Goal: Information Seeking & Learning: Learn about a topic

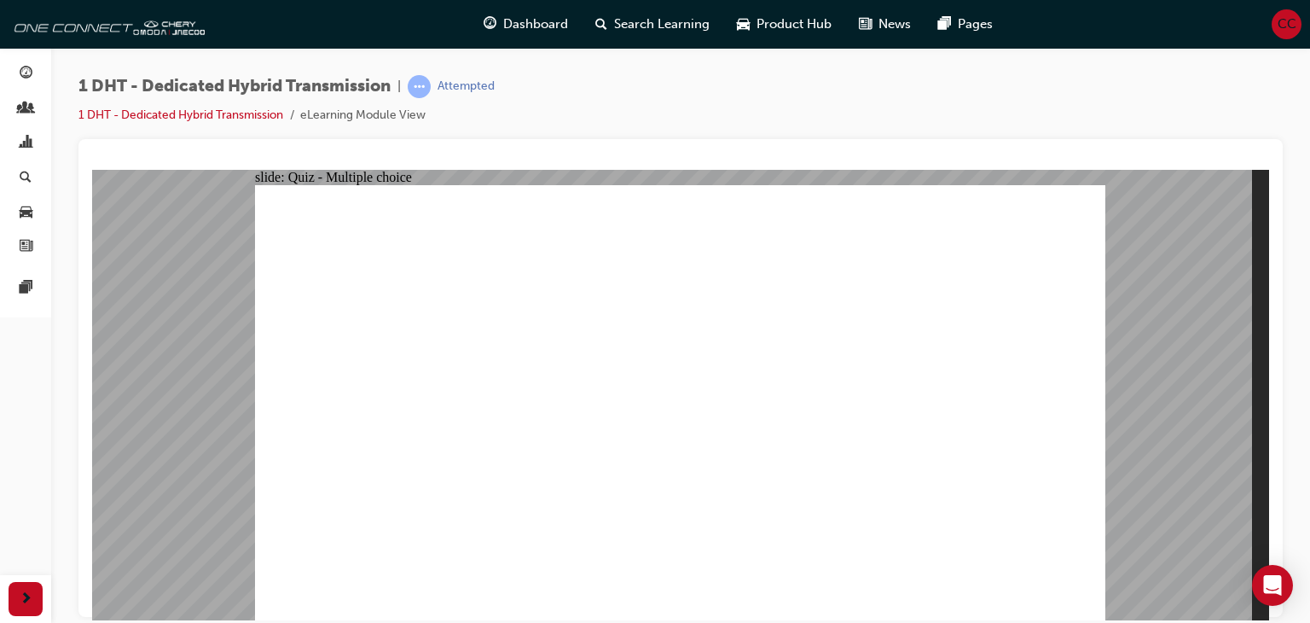
radio input "true"
drag, startPoint x: 498, startPoint y: 508, endPoint x: 636, endPoint y: 287, distance: 260.9
drag, startPoint x: 420, startPoint y: 511, endPoint x: 679, endPoint y: 267, distance: 356.1
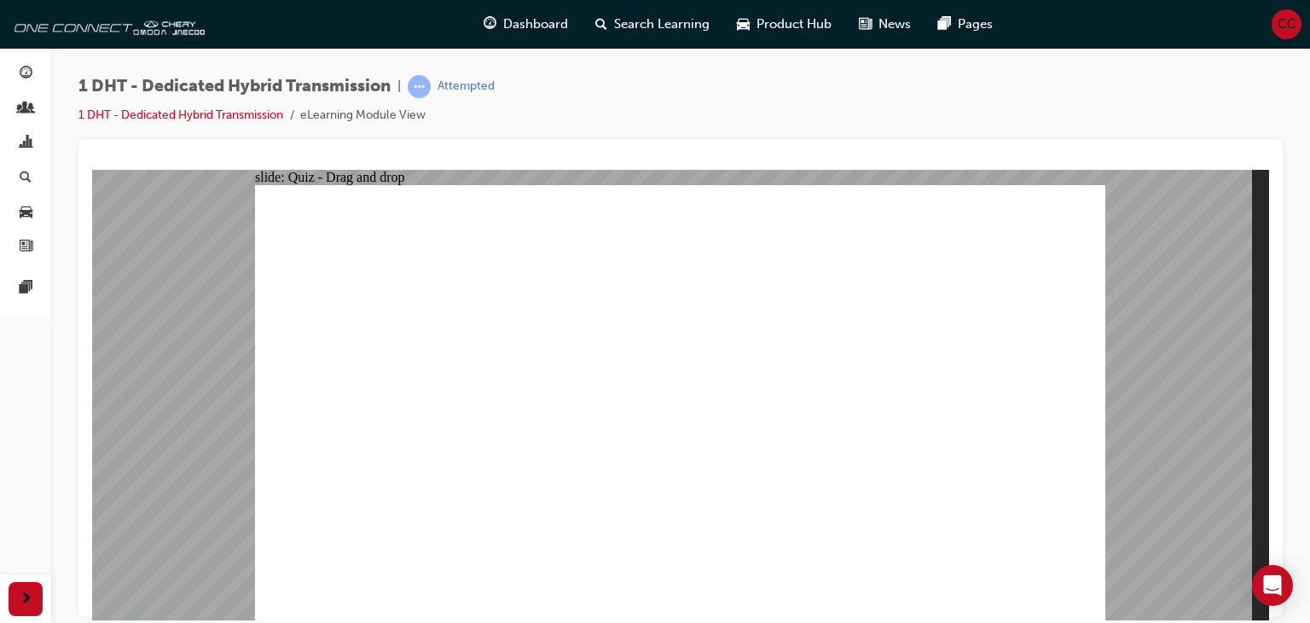
drag, startPoint x: 598, startPoint y: 505, endPoint x: 619, endPoint y: 354, distance: 152.4
drag, startPoint x: 671, startPoint y: 498, endPoint x: 668, endPoint y: 320, distance: 178.3
drag, startPoint x: 816, startPoint y: 498, endPoint x: 748, endPoint y: 306, distance: 203.4
drag, startPoint x: 745, startPoint y: 504, endPoint x: 892, endPoint y: 288, distance: 261.5
drag, startPoint x: 889, startPoint y: 501, endPoint x: 937, endPoint y: 292, distance: 214.4
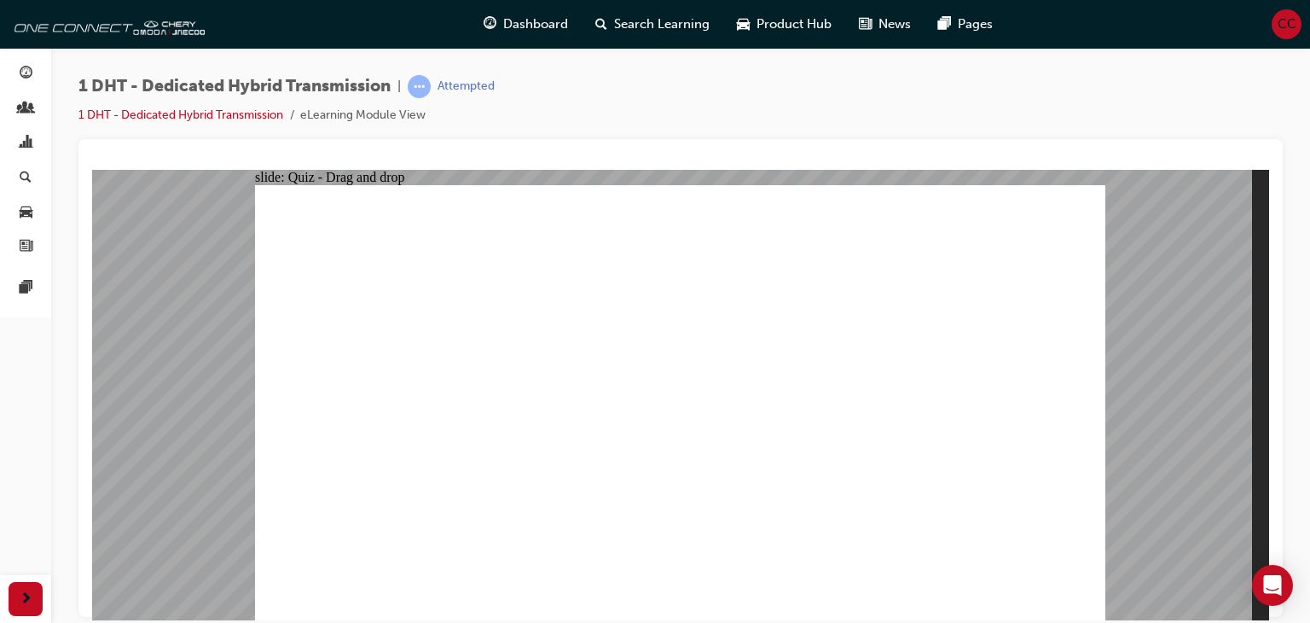
radio input "true"
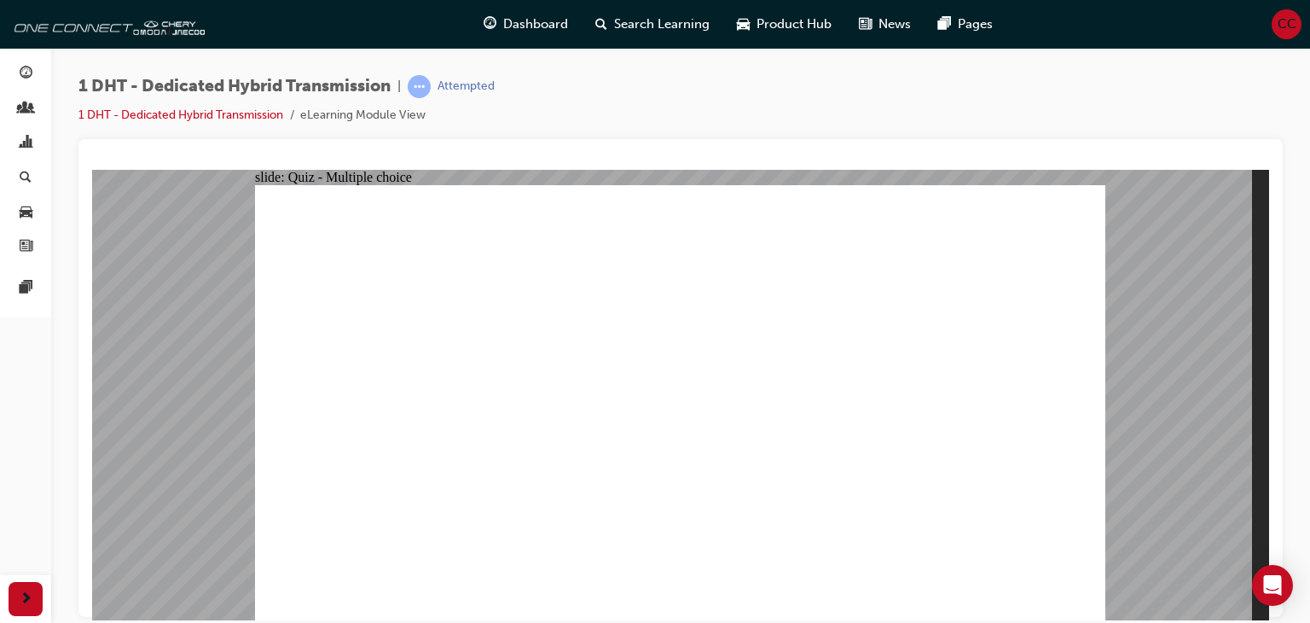
radio input "true"
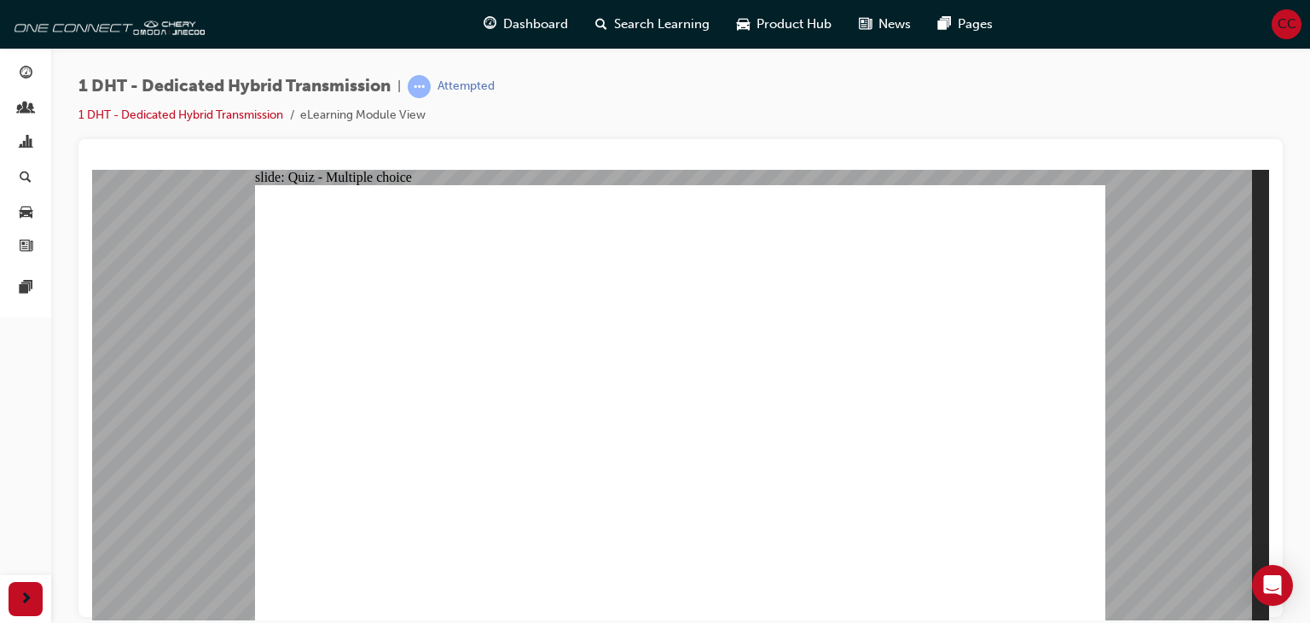
checkbox input "true"
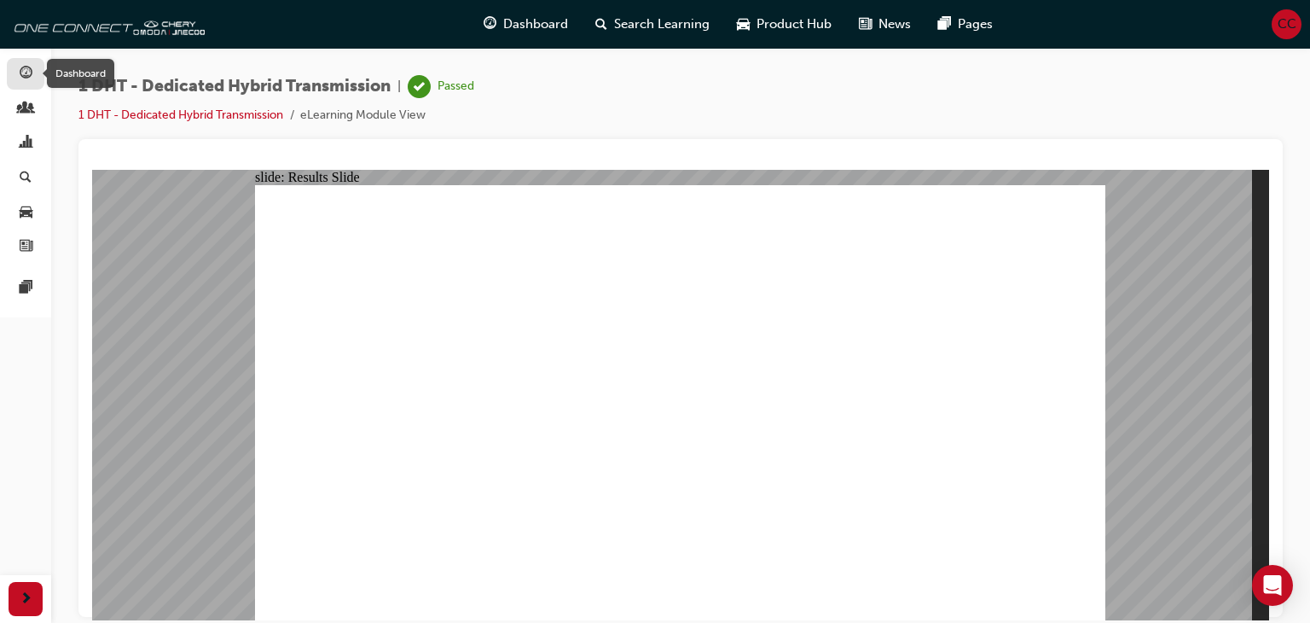
click at [30, 72] on span "guage-icon" at bounding box center [26, 74] width 13 height 15
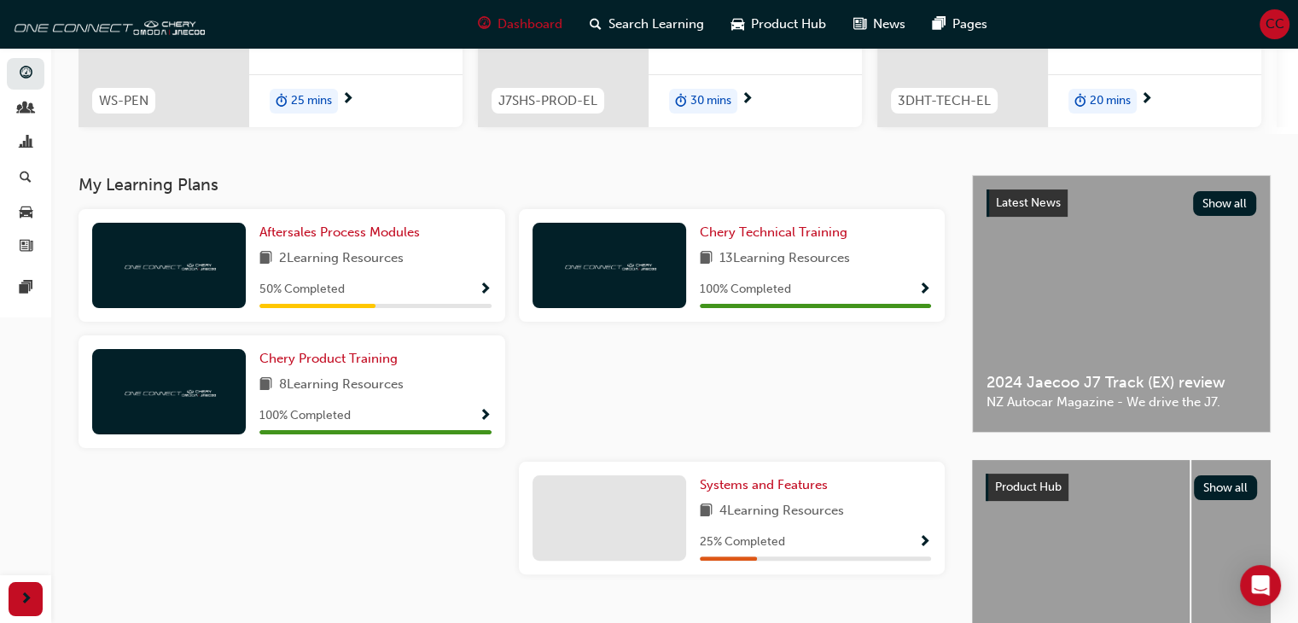
scroll to position [260, 0]
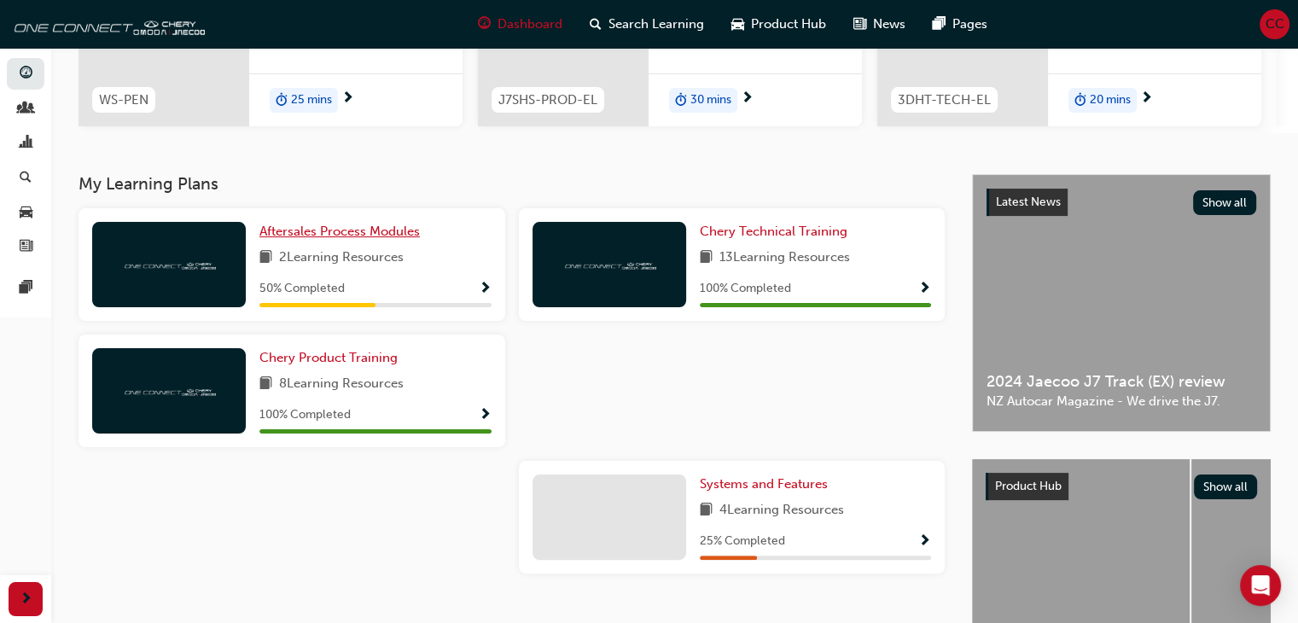
click at [320, 234] on span "Aftersales Process Modules" at bounding box center [339, 231] width 160 height 15
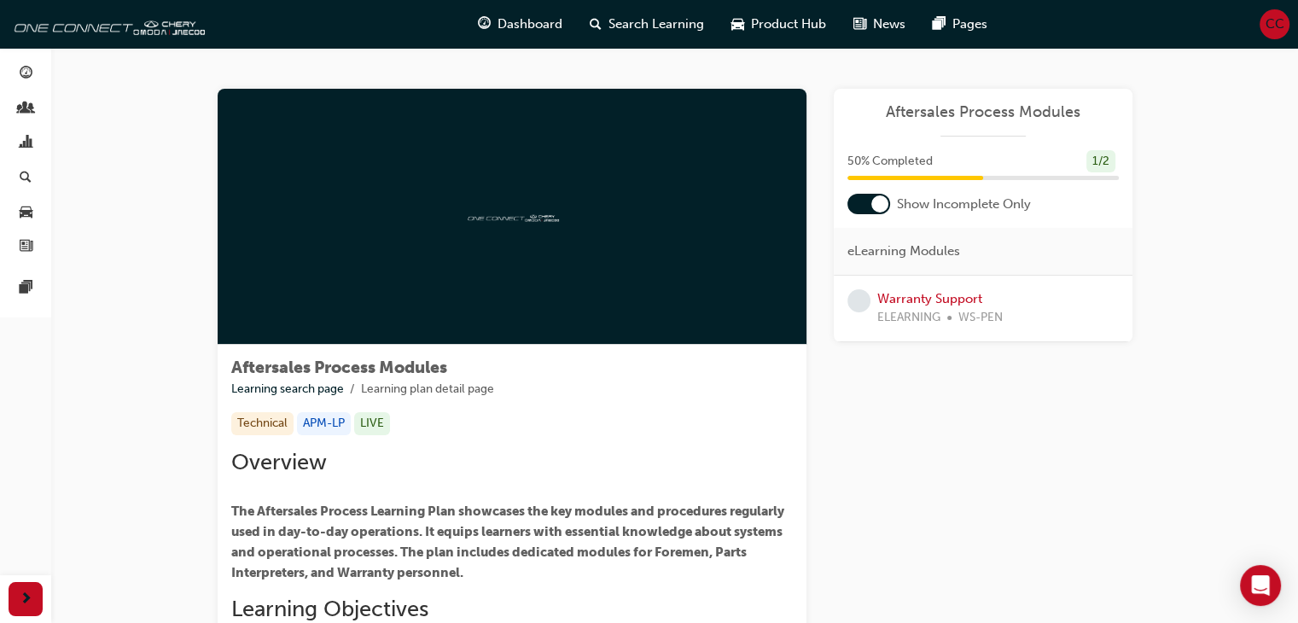
click at [873, 204] on div at bounding box center [879, 203] width 17 height 17
click at [904, 361] on link "Warranty Support" at bounding box center [929, 364] width 105 height 15
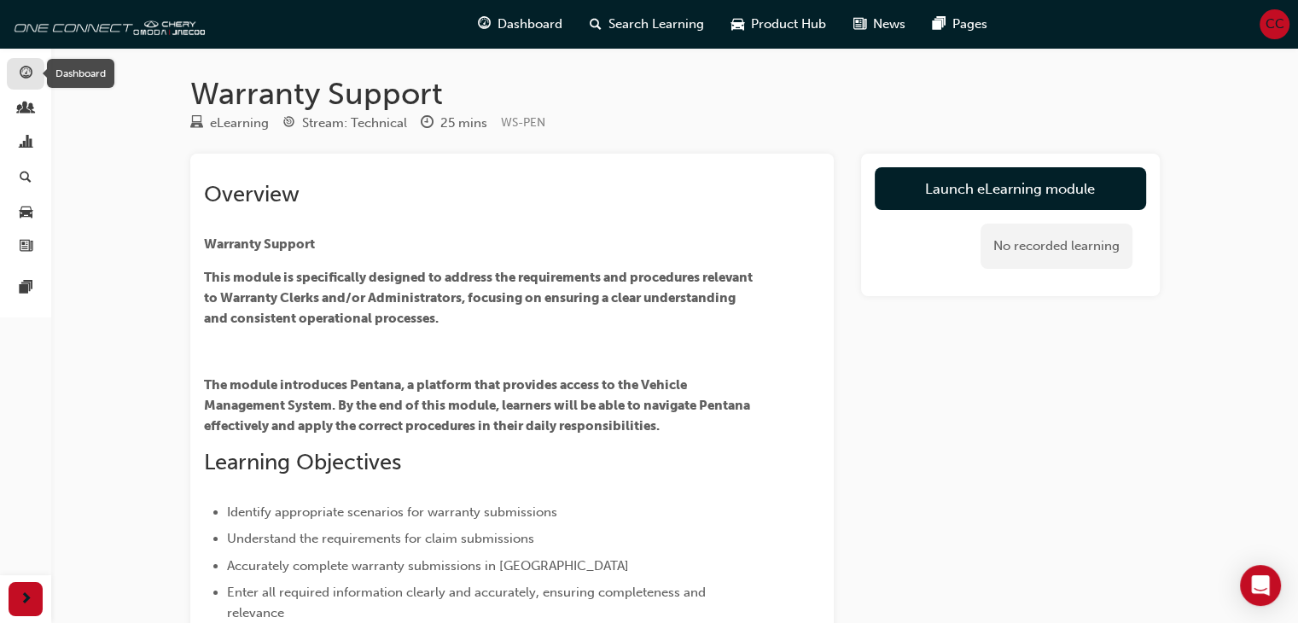
click at [21, 71] on span "guage-icon" at bounding box center [26, 74] width 13 height 15
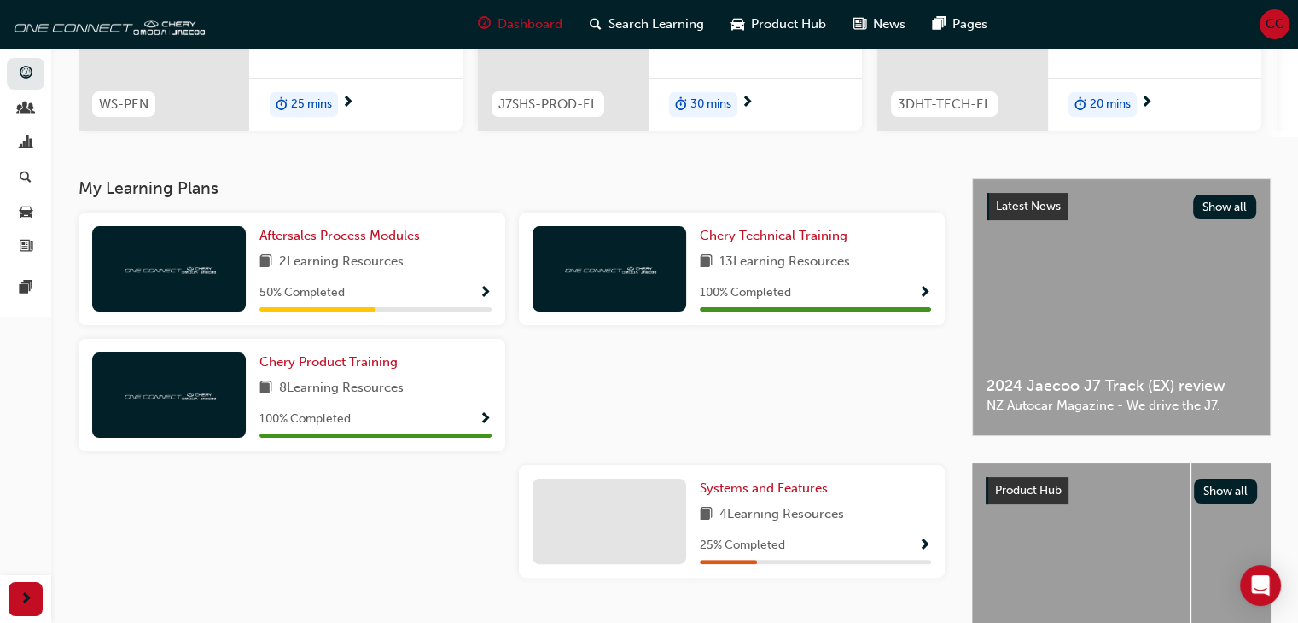
scroll to position [260, 0]
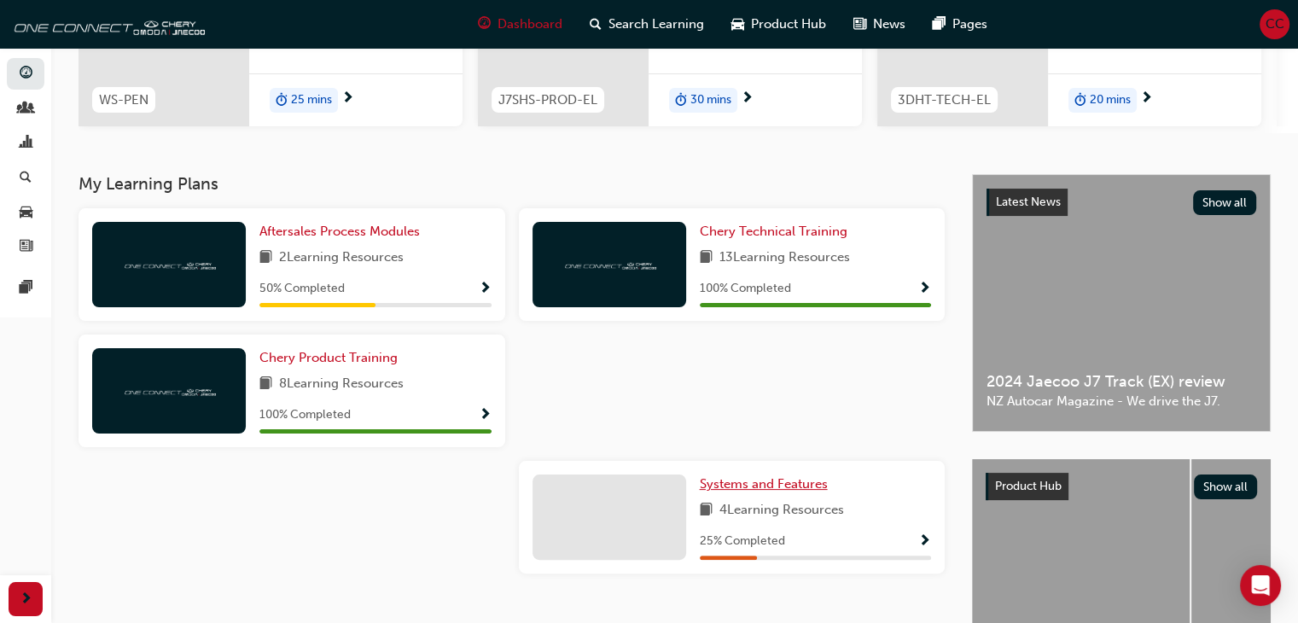
click at [785, 491] on span "Systems and Features" at bounding box center [764, 483] width 128 height 15
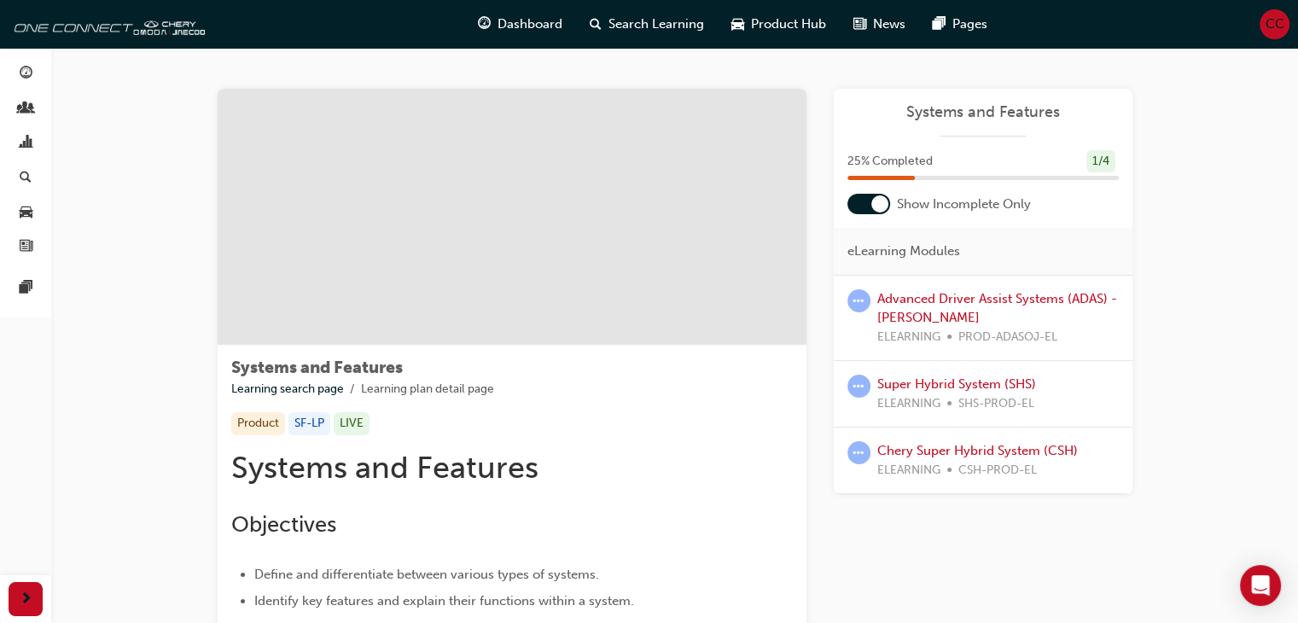
click at [867, 203] on div at bounding box center [868, 204] width 43 height 20
